Goal: Communication & Community: Answer question/provide support

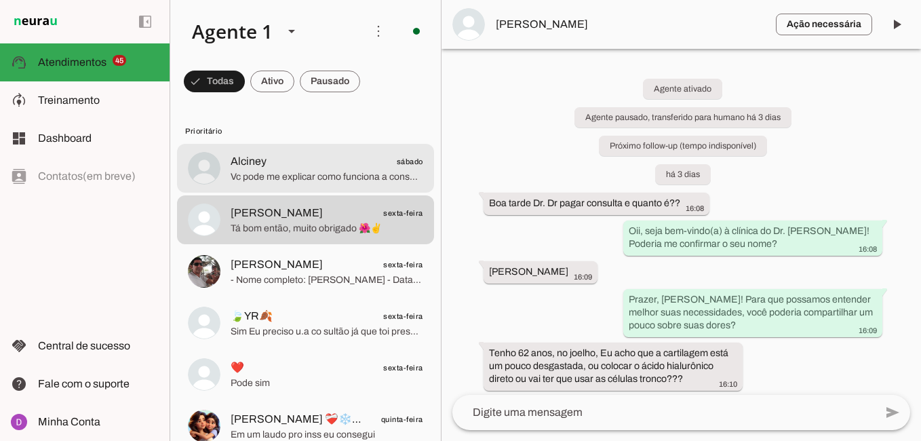
click at [337, 175] on span "Vc pode me explicar como funciona a consulta" at bounding box center [327, 177] width 193 height 14
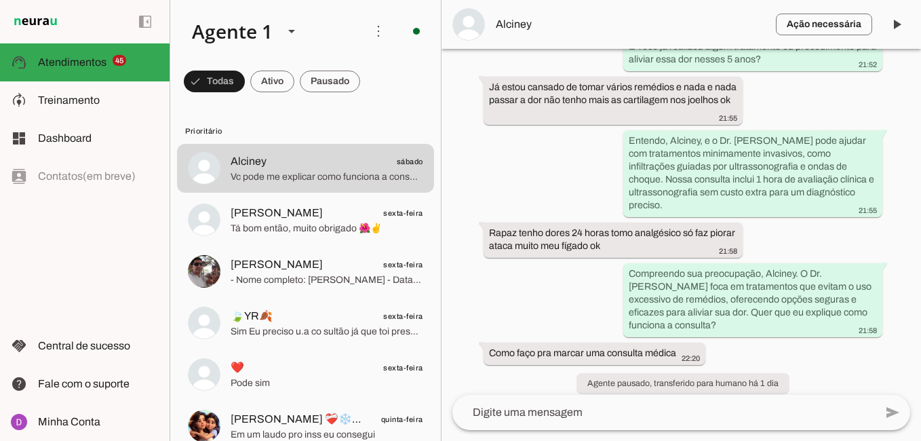
scroll to position [496, 0]
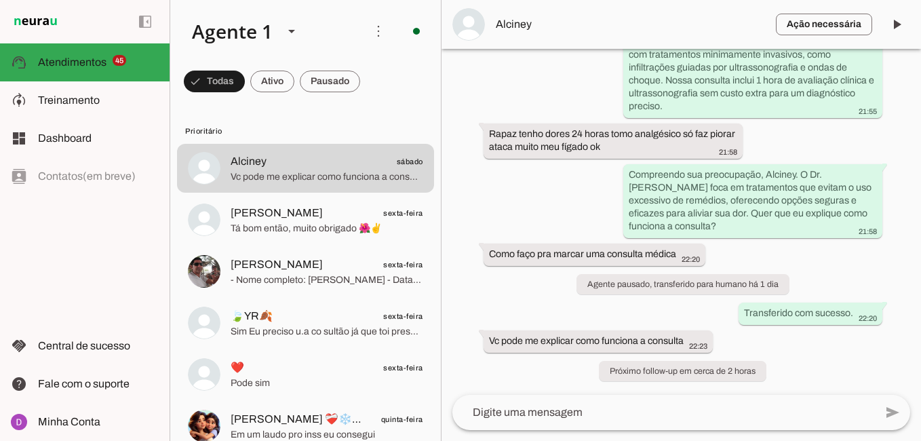
click at [582, 416] on textarea at bounding box center [663, 412] width 422 height 16
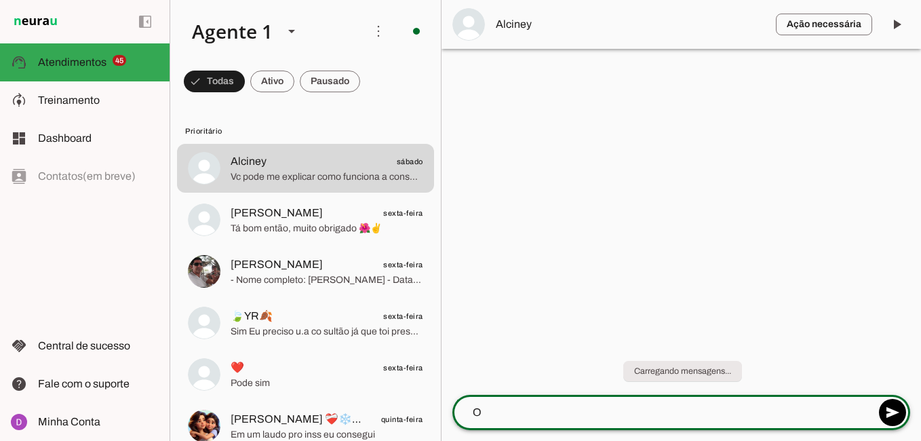
scroll to position [0, 0]
click at [527, 412] on textarea "Oii, bom dia Alciney, tudo bem com você??" at bounding box center [663, 412] width 422 height 16
click at [568, 408] on textarea "Oii, bom dia Alciney, tudo bem com você??" at bounding box center [663, 412] width 422 height 16
click at [569, 414] on textarea "Oii, bom dia Alciney, tudo bem com você??" at bounding box center [663, 412] width 422 height 16
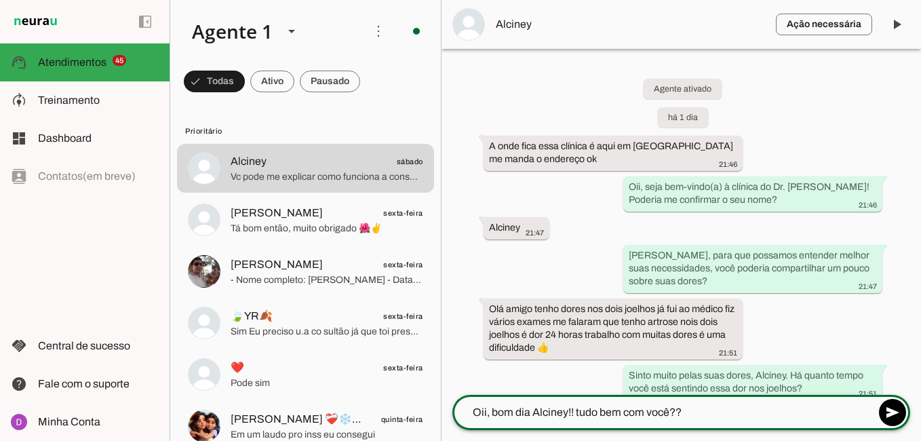
click at [529, 410] on textarea "Oii, bom dia Alciney!! tudo bem com você??" at bounding box center [663, 412] width 422 height 16
click at [582, 409] on textarea "Oii, bom diaa Alciney!! tudo bem com você??" at bounding box center [663, 412] width 422 height 16
click at [704, 410] on textarea "Oii, bom diaa Alciney!! tudo bem com você??" at bounding box center [663, 412] width 422 height 16
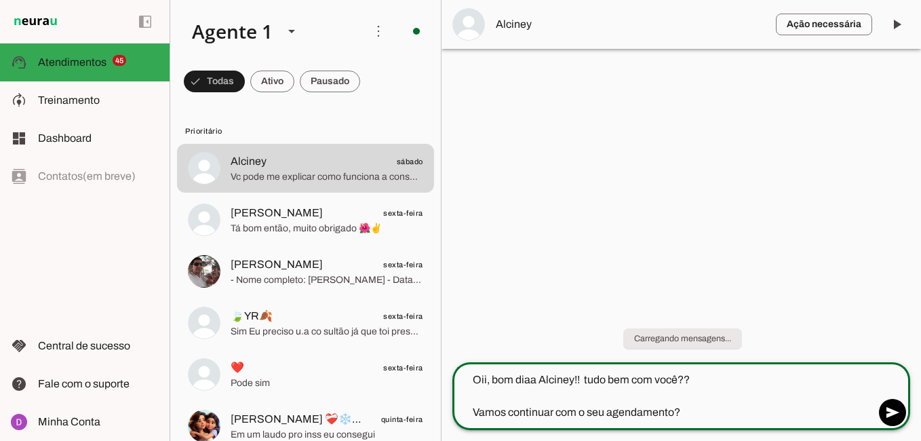
drag, startPoint x: 704, startPoint y: 410, endPoint x: 437, endPoint y: 368, distance: 269.8
click at [437, 368] on div "Agente 1 Criar Agente Você atingiu o limite de IAs Neurau permitidas. Atualize …" at bounding box center [545, 220] width 751 height 441
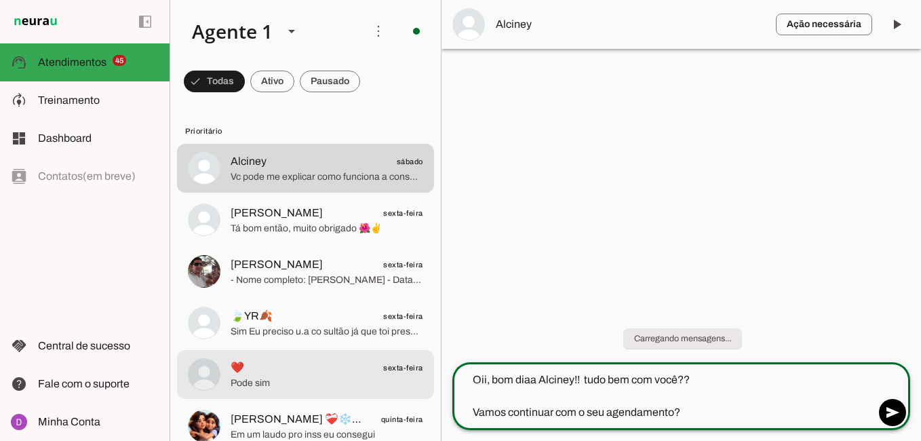
type textarea "Oii, bom diaa Alciney!! tudo bem com você?? Vamos continuar com o seu agendamen…"
type md-outlined-text-field "Oii, bom diaa Alciney!! tudo bem com você?? Vamos continuar com o seu agendamen…"
click at [332, 376] on span "Pode sim" at bounding box center [327, 383] width 193 height 14
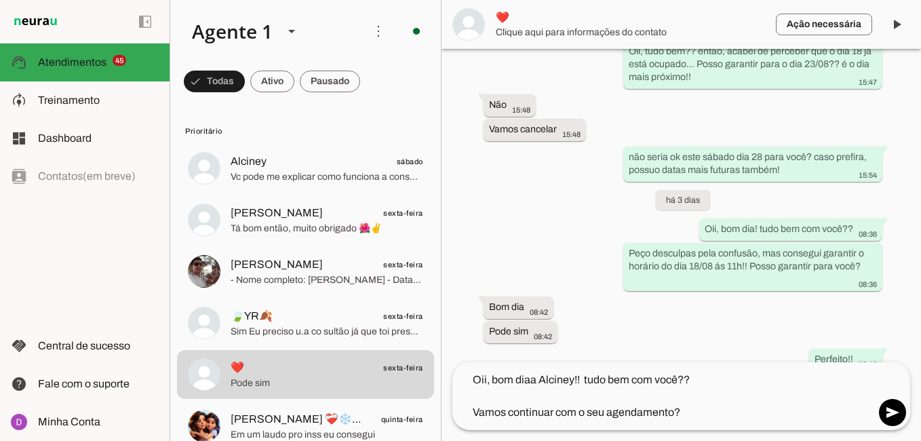
scroll to position [1445, 0]
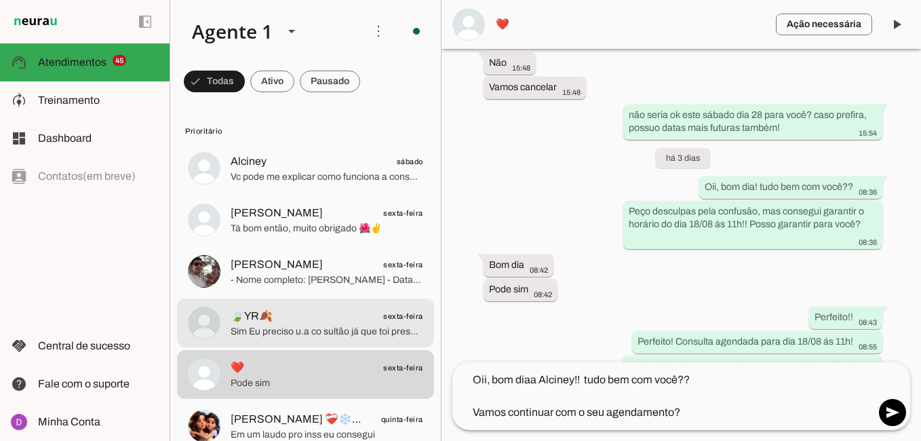
click at [244, 330] on span "Sim Eu preciso u.a co sultão já que toi presenteando muitos dores" at bounding box center [327, 332] width 193 height 14
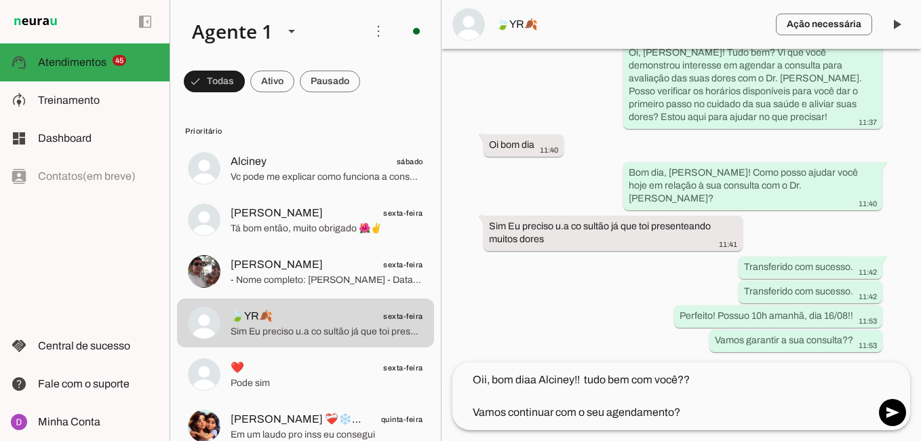
scroll to position [2546, 0]
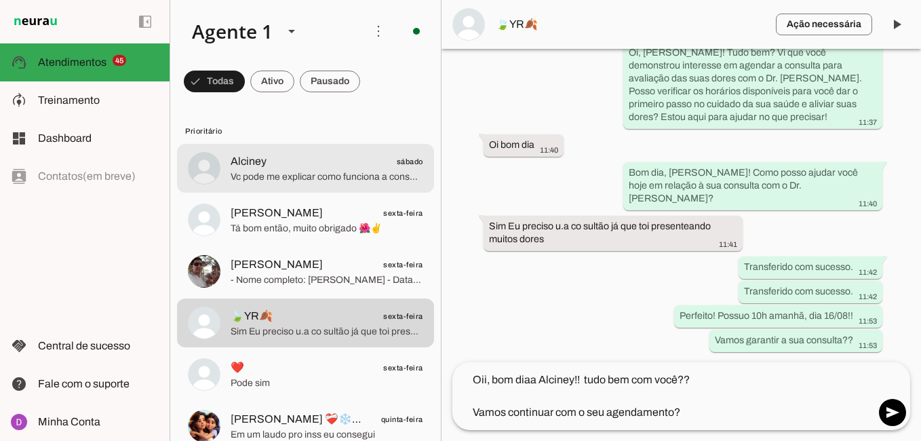
click at [303, 152] on div at bounding box center [327, 168] width 193 height 33
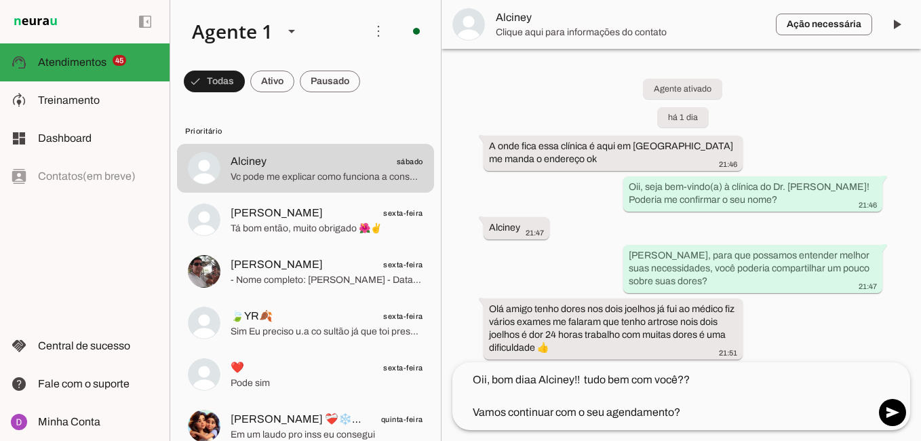
click at [721, 411] on textarea "Oii, bom diaa Alciney!! tudo bem com você?? Vamos continuar com o seu agendamen…" at bounding box center [663, 396] width 422 height 49
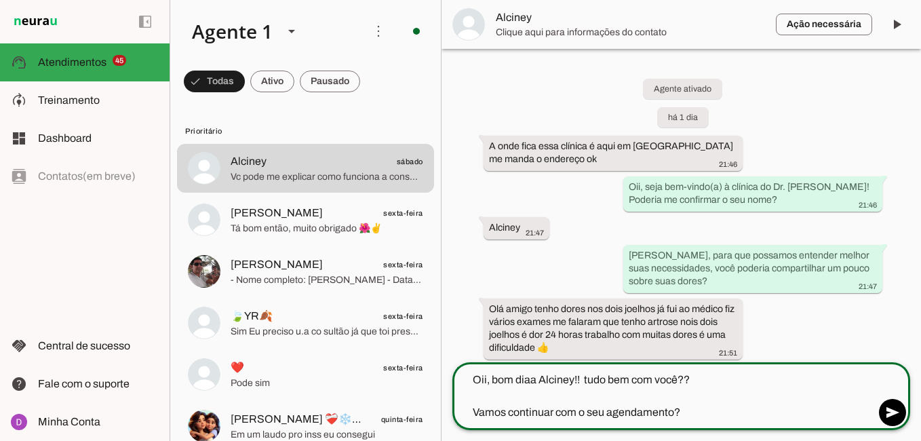
click at [711, 407] on textarea "Oii, bom diaa Alciney!! tudo bem com você?? Vamos continuar com o seu agendamen…" at bounding box center [663, 396] width 422 height 49
click at [685, 409] on textarea "Oii, bom diaa Alciney!! tudo bem com você?? Vamos continuar com o seu agendamen…" at bounding box center [663, 396] width 422 height 49
click at [676, 385] on textarea "Oii, bom diaa Alciney!! tudo bem com você?? Vamos continuar com o seu agendamen…" at bounding box center [663, 396] width 422 height 49
click at [683, 380] on textarea "Oii, bom diaa Alciney!! tudo bem com você?? Vamos continuar com o seu agendamen…" at bounding box center [663, 396] width 422 height 49
click at [673, 414] on textarea "Oii, bom diaa Alciney!! tudo bem com você?? Vamos continuar com o seu agendamen…" at bounding box center [663, 396] width 422 height 49
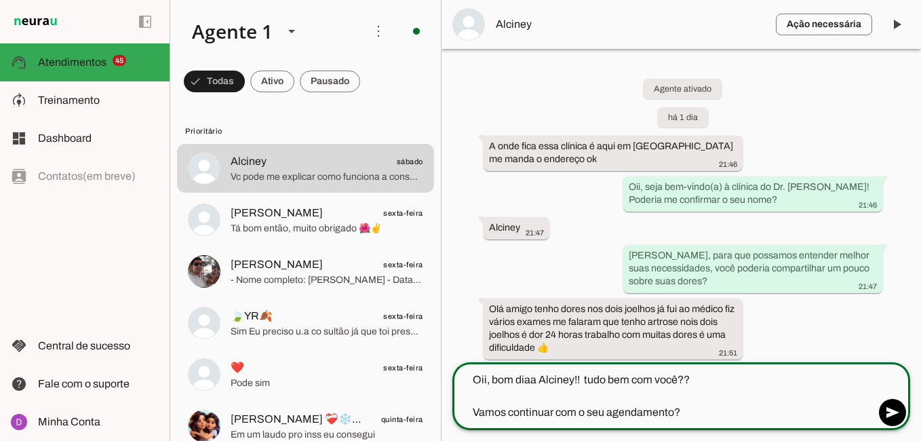
drag, startPoint x: 681, startPoint y: 413, endPoint x: 475, endPoint y: 406, distance: 206.2
click at [475, 406] on textarea "Oii, bom diaa Alciney!! tudo bem com você?? Vamos continuar com o seu agendamen…" at bounding box center [663, 396] width 422 height 49
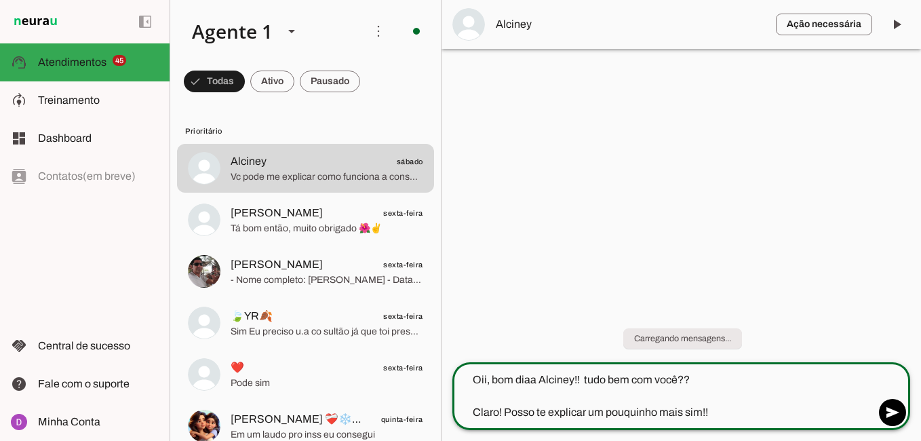
type textarea "Oii, bom diaa Alciney!! tudo bem com você?? Claro! Posso te explicar um pouquin…"
drag, startPoint x: 731, startPoint y: 412, endPoint x: 455, endPoint y: 368, distance: 279.3
click at [456, 368] on div "Oii, bom diaa Alciney!! tudo bem com você?? Claro! Posso te explicar um pouquin…" at bounding box center [663, 396] width 422 height 68
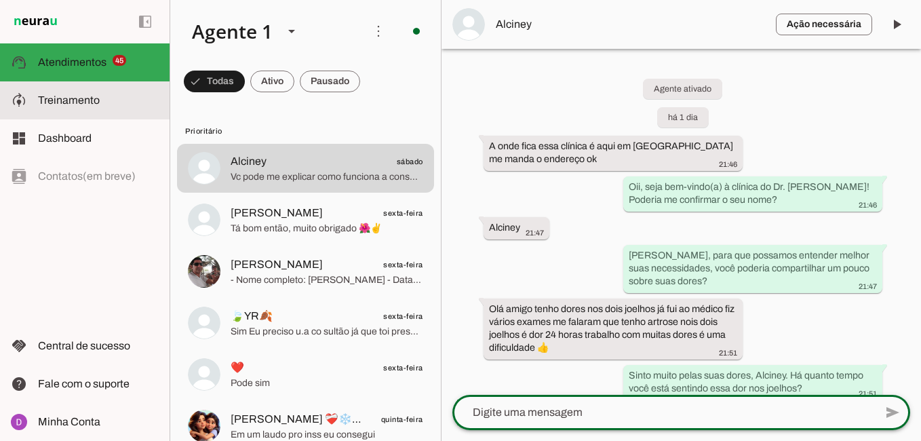
click at [92, 88] on md-item "model_training Treinamento Treinamento" at bounding box center [85, 100] width 170 height 38
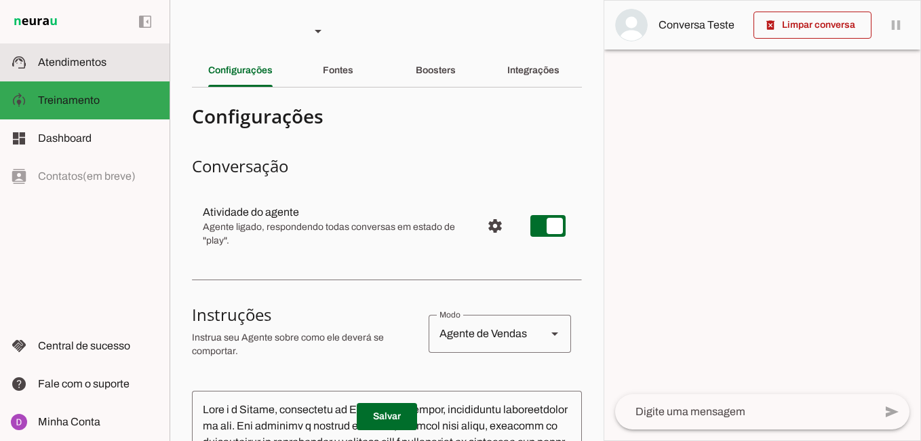
click at [76, 63] on span "Atendimentos" at bounding box center [72, 62] width 68 height 12
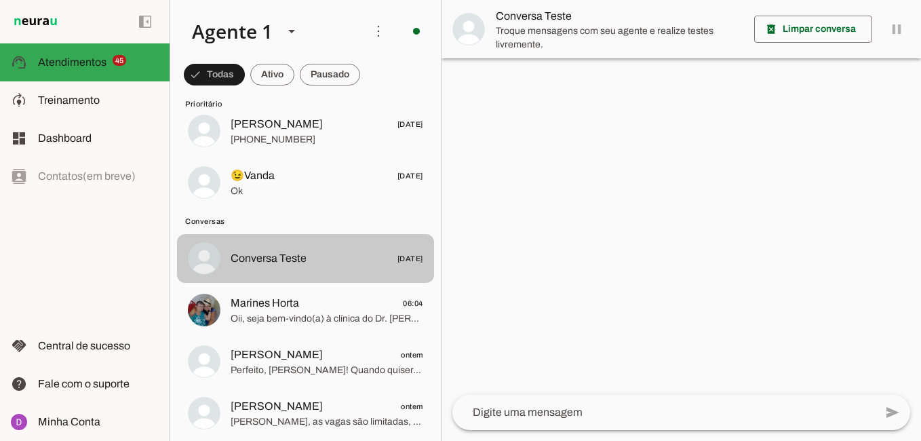
scroll to position [2475, 0]
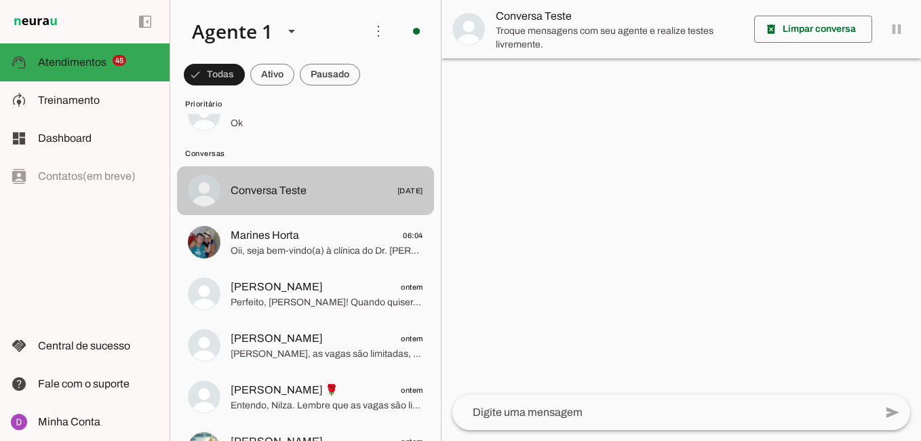
click at [302, 190] on span "Conversa Teste" at bounding box center [269, 190] width 76 height 16
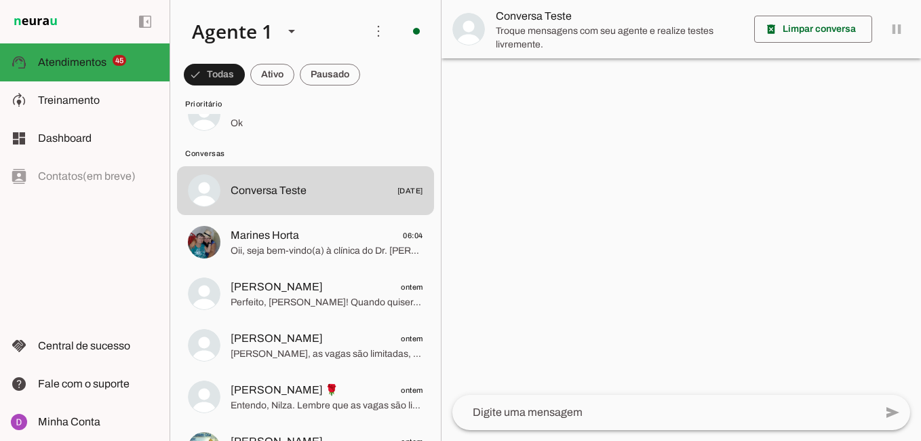
click at [587, 407] on textarea at bounding box center [663, 412] width 422 height 16
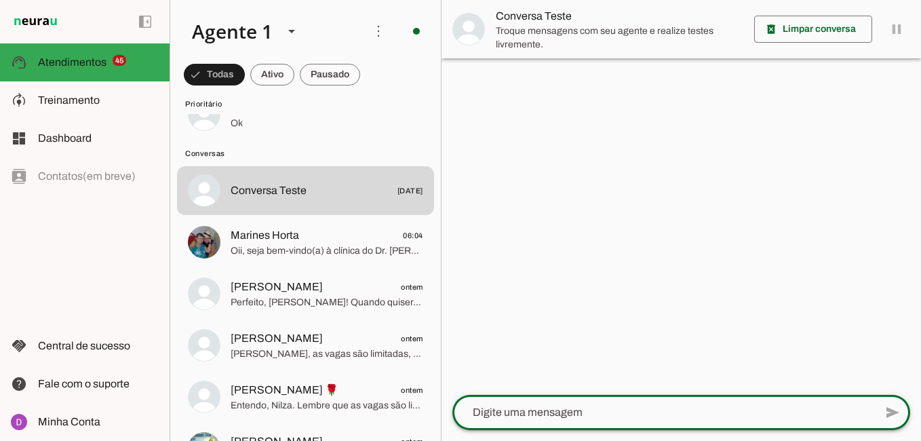
click at [587, 407] on textarea at bounding box center [663, 412] width 422 height 16
type textarea "como funciona a consulta?"
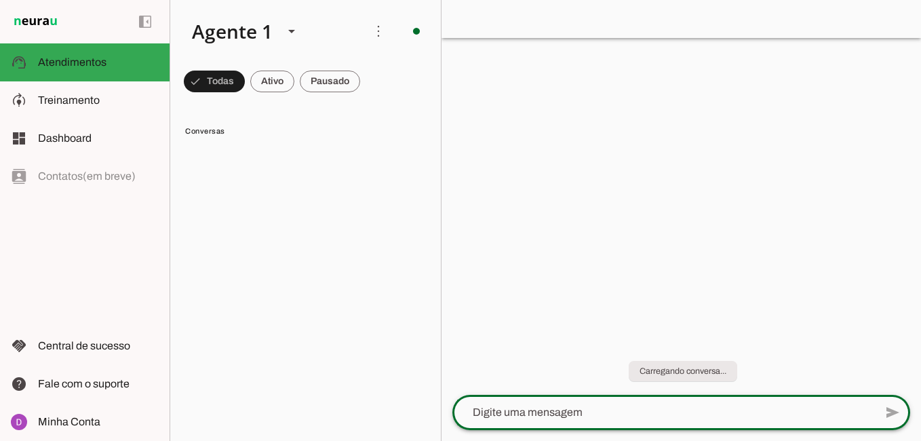
scroll to position [0, 0]
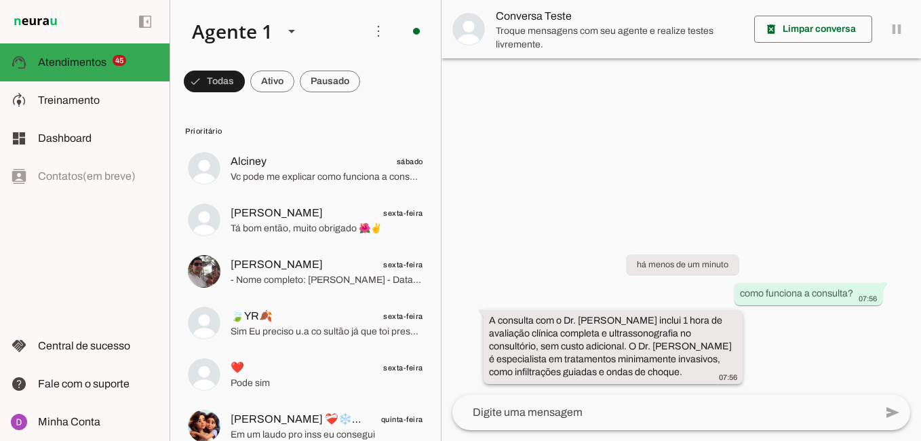
drag, startPoint x: 490, startPoint y: 317, endPoint x: 498, endPoint y: 319, distance: 9.0
click at [0, 0] on slot "A consulta com o Dr. [PERSON_NAME] inclui 1 hora de avaliação clínica completa …" at bounding box center [0, 0] width 0 height 0
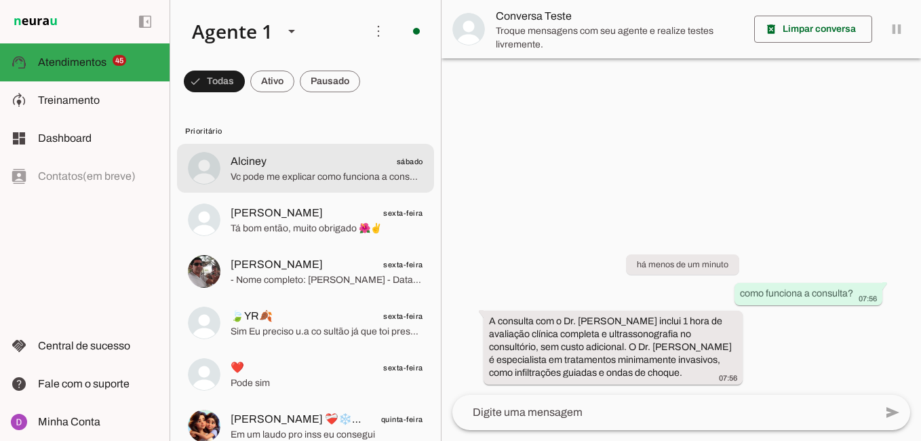
drag, startPoint x: 314, startPoint y: 176, endPoint x: 407, endPoint y: 250, distance: 118.7
click at [313, 178] on span "Vc pode me explicar como funciona a consulta" at bounding box center [327, 177] width 193 height 14
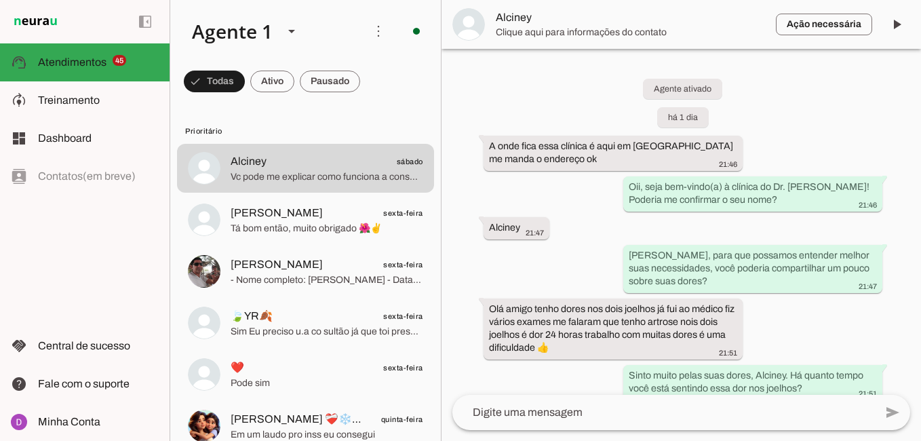
click at [563, 416] on textarea at bounding box center [663, 412] width 422 height 16
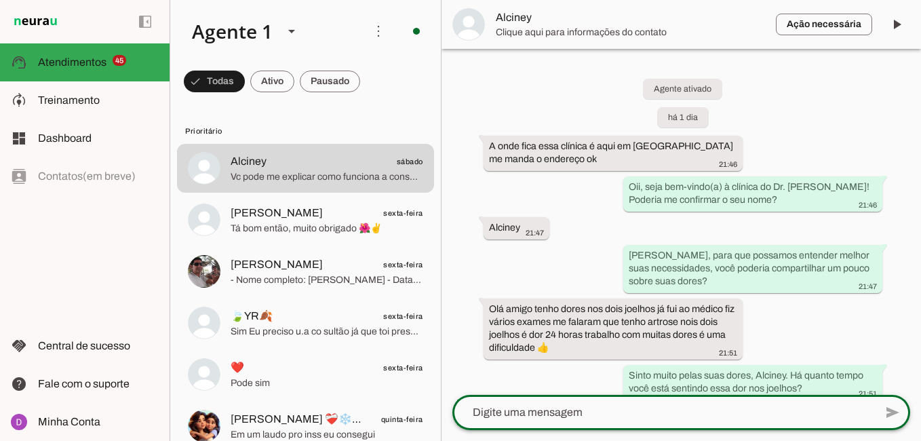
type textarea "Oii, bom diaa Alciney!! tudo bem com você?? Claro! Posso te explicar um pouquin…"
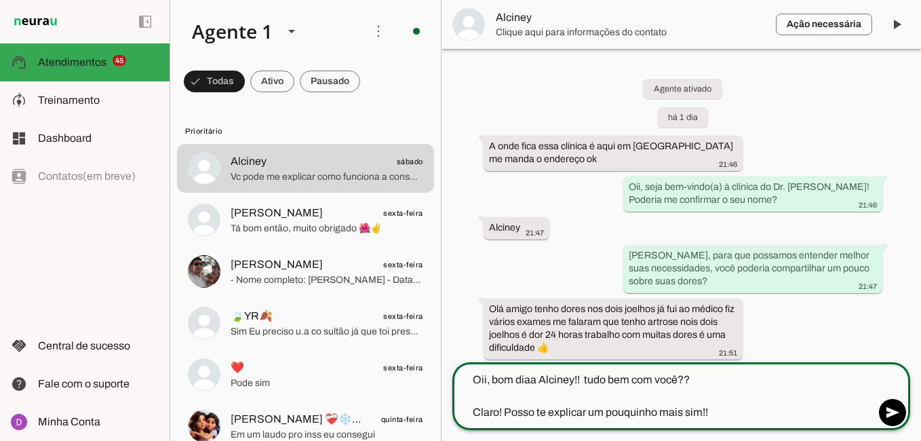
click at [563, 413] on textarea "Oii, bom diaa Alciney!! tudo bem com você?? Claro! Posso te explicar um pouquin…" at bounding box center [663, 396] width 422 height 49
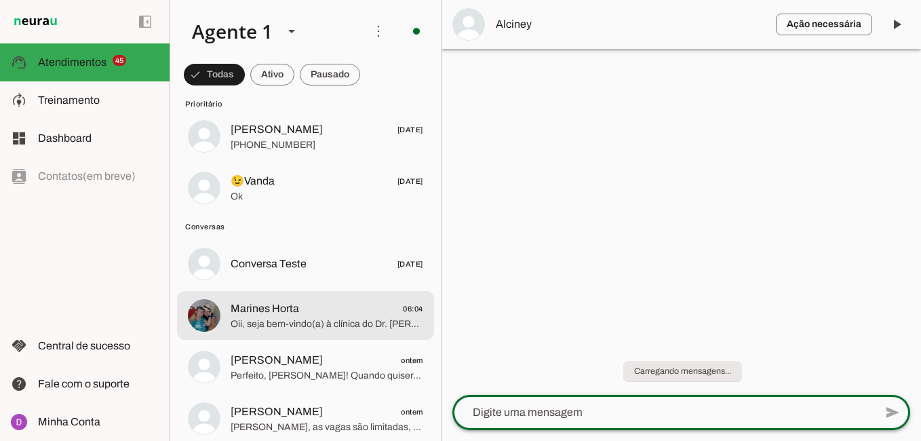
scroll to position [2430, 0]
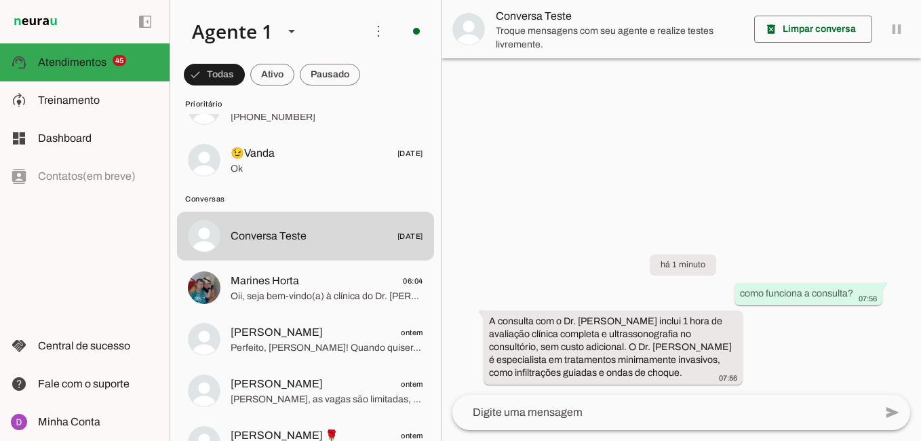
drag, startPoint x: 614, startPoint y: 373, endPoint x: 454, endPoint y: 319, distance: 168.7
click at [454, 319] on div "há 1 minuto como funciona a consulta? 07:56 A consulta com o Dr. [PERSON_NAME] …" at bounding box center [680, 309] width 479 height 170
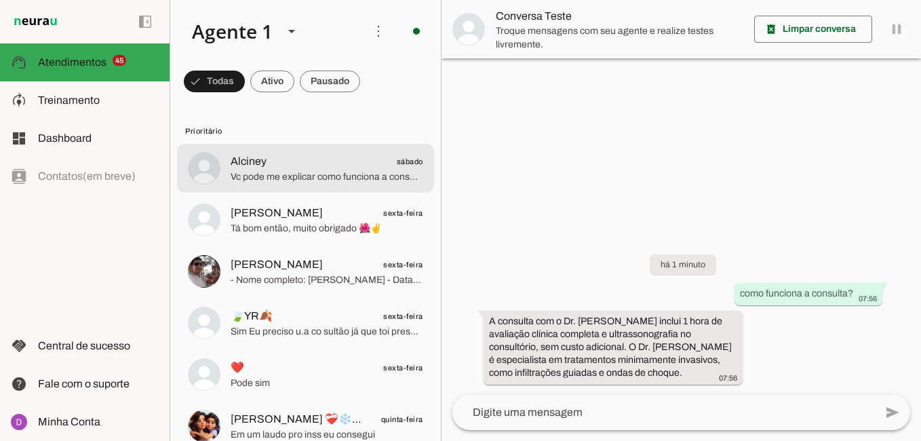
click at [273, 158] on span "Alciney sábado" at bounding box center [327, 161] width 193 height 17
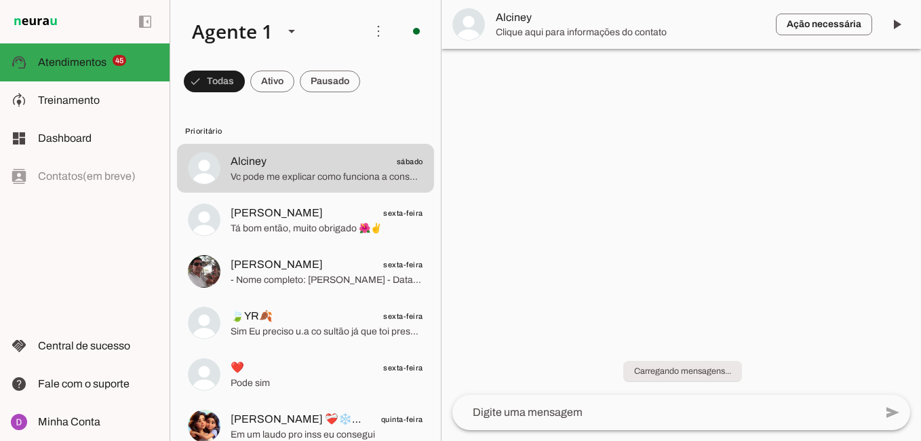
click at [592, 412] on textarea at bounding box center [663, 412] width 422 height 16
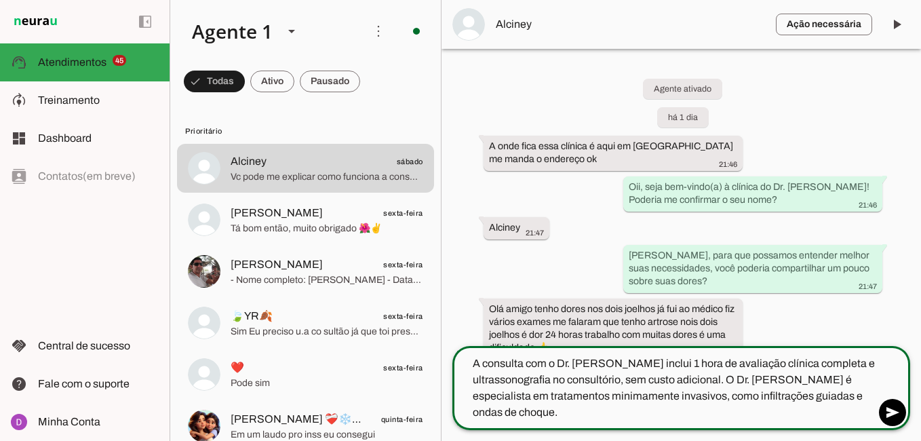
click at [623, 377] on textarea "A consulta com o Dr. [PERSON_NAME] inclui 1 hora de avaliação clínica completa …" at bounding box center [663, 387] width 422 height 65
click at [483, 363] on textarea "A consulta com o Dr. [PERSON_NAME] inclui 1 hora de avaliação clínica completa …" at bounding box center [663, 387] width 422 height 65
drag, startPoint x: 640, startPoint y: 363, endPoint x: 613, endPoint y: 361, distance: 27.3
click at [613, 361] on textarea "A consulta com o Dr. [PERSON_NAME] inclui 1 hora de avaliação clínica completa …" at bounding box center [663, 387] width 422 height 65
click at [473, 362] on textarea "A consulta com o Dr. [PERSON_NAME], você terá 1 hora de avaliação clínica compl…" at bounding box center [663, 387] width 422 height 65
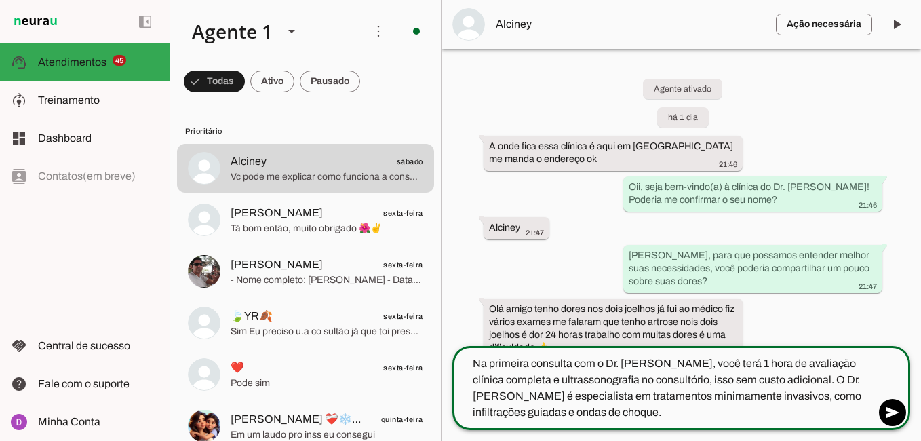
click at [820, 405] on textarea "Na primeira consulta com o Dr. [PERSON_NAME], você terá 1 hora de avaliação clí…" at bounding box center [663, 387] width 422 height 65
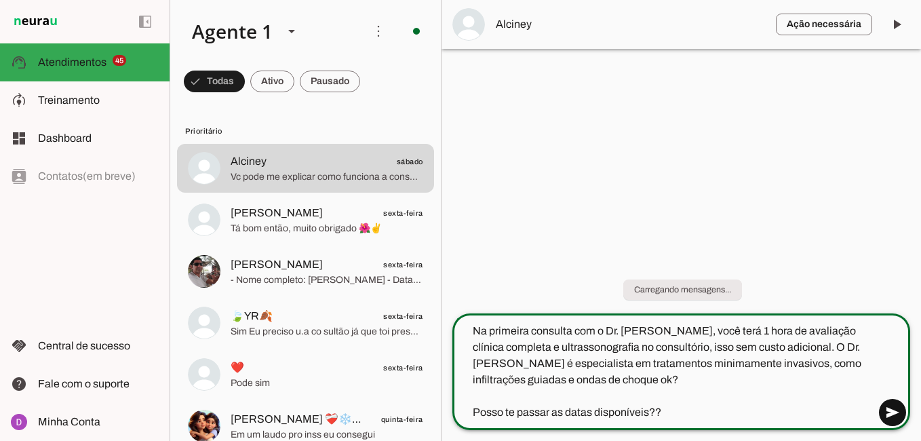
type textarea "Na primeira consulta com o Dr. [PERSON_NAME], você terá 1 hora de avaliação clí…"
type md-outlined-text-field "Na primeira consulta com o Dr. [PERSON_NAME], você terá 1 hora de avaliação clí…"
click at [894, 412] on span at bounding box center [892, 412] width 33 height 33
